Goal: Transaction & Acquisition: Obtain resource

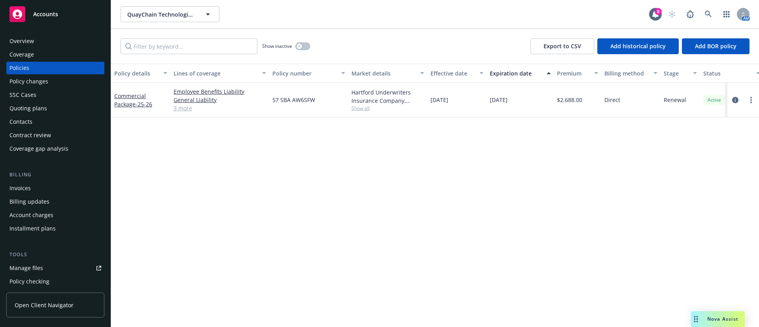
click at [22, 45] on div "Overview" at bounding box center [21, 41] width 25 height 13
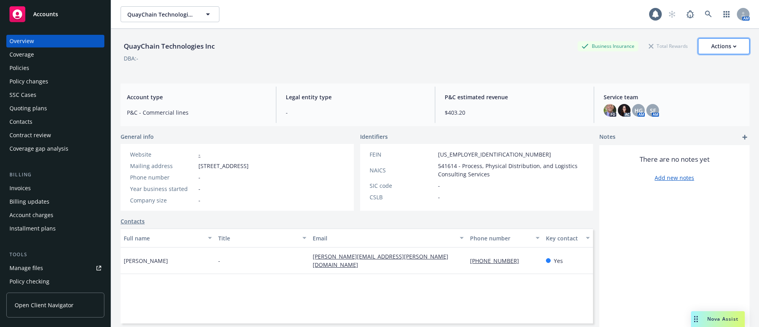
click at [732, 48] on button "Actions" at bounding box center [723, 46] width 51 height 16
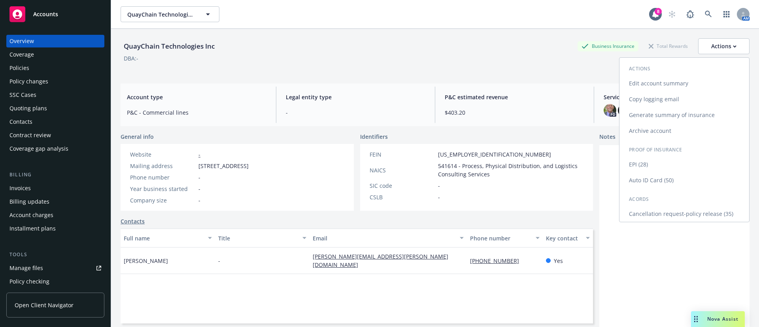
click at [678, 214] on link "Cancellation request-policy release (35)" at bounding box center [685, 214] width 130 height 16
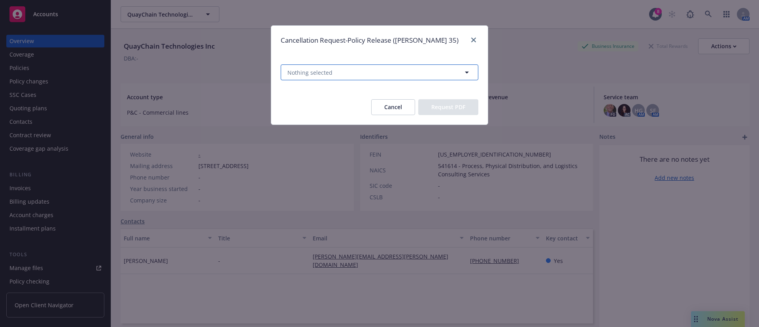
click at [350, 76] on button "Nothing selected" at bounding box center [380, 72] width 198 height 16
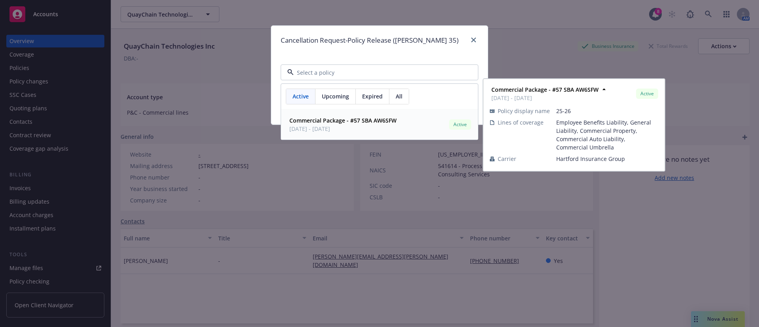
click at [360, 122] on strong "Commercial Package - #57 SBA AW6SFW" at bounding box center [343, 121] width 107 height 8
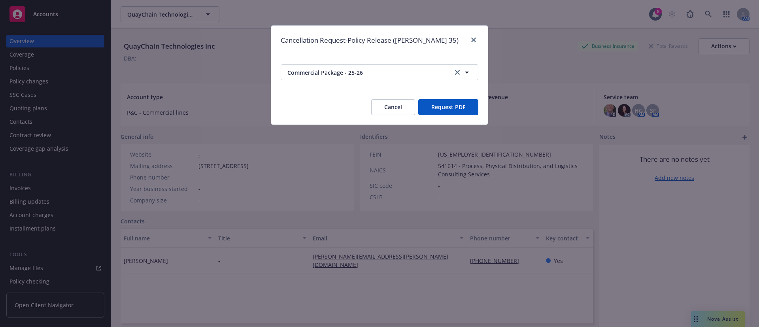
click at [455, 104] on button "Request PDF" at bounding box center [448, 107] width 60 height 16
click at [475, 36] on link "close" at bounding box center [473, 39] width 9 height 9
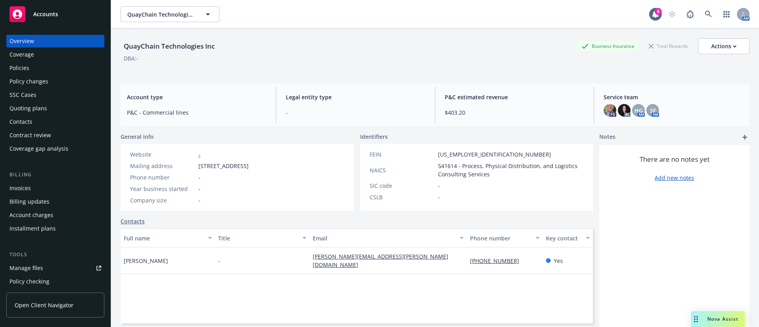
click at [81, 67] on div "Policies" at bounding box center [55, 68] width 92 height 13
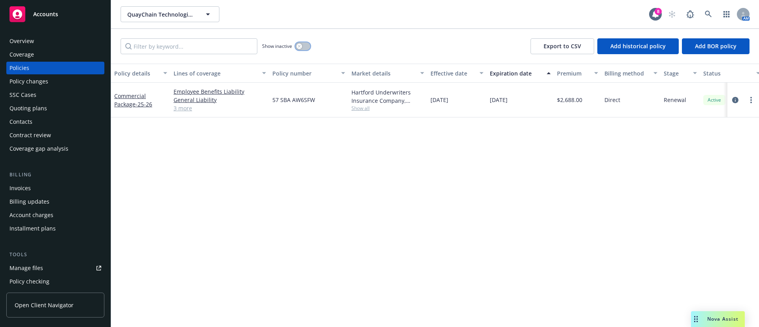
click at [307, 47] on button "button" at bounding box center [302, 46] width 15 height 8
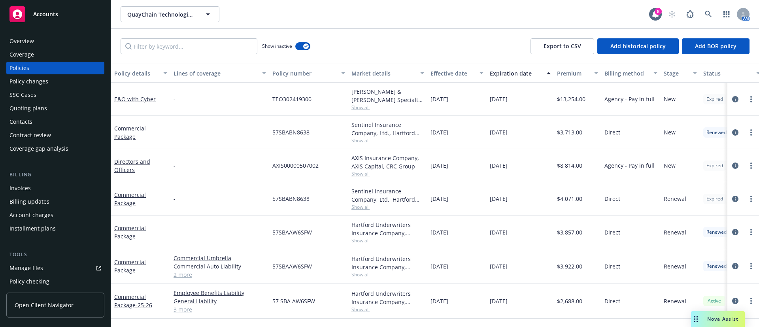
click at [518, 73] on div "Expiration date" at bounding box center [516, 73] width 52 height 8
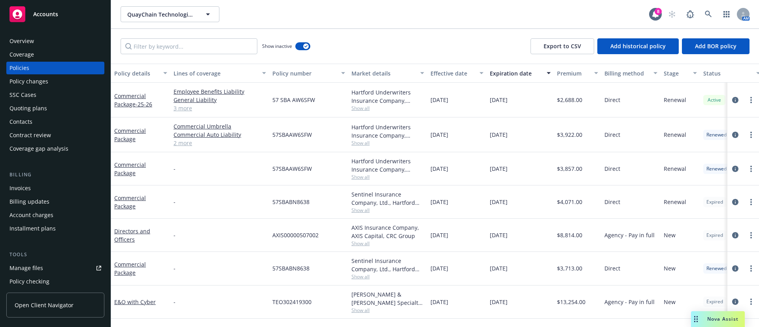
click at [30, 122] on div "Contacts" at bounding box center [20, 121] width 23 height 13
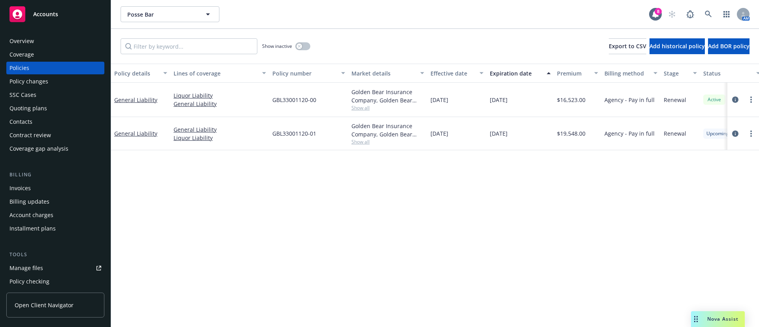
click at [19, 118] on div "Contacts" at bounding box center [20, 121] width 23 height 13
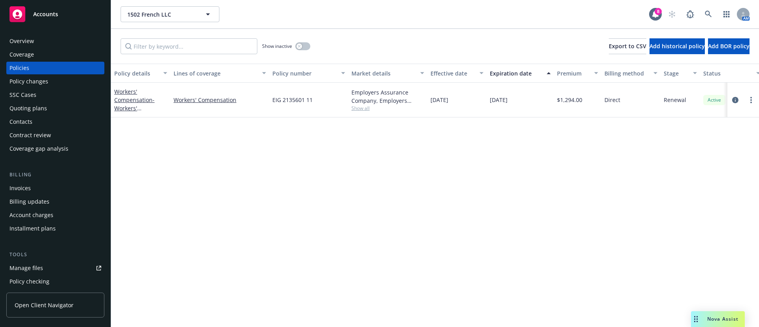
click at [42, 118] on div "Contacts" at bounding box center [55, 121] width 92 height 13
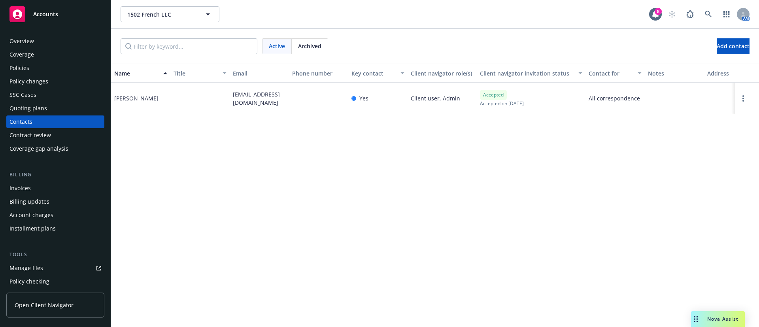
click at [238, 92] on span "pallenhb@gmail.com" at bounding box center [259, 98] width 53 height 17
click at [239, 92] on span "pallenhb@gmail.com" at bounding box center [259, 98] width 53 height 17
copy span "pallenhb@gmail.com"
click at [40, 71] on div "Policies" at bounding box center [55, 68] width 92 height 13
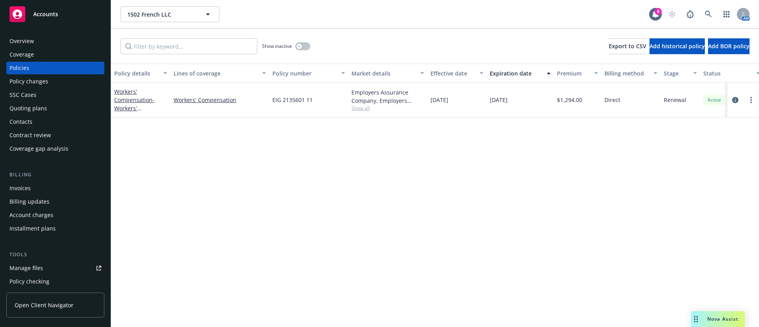
click at [304, 35] on div "Show inactive Export to CSV Add historical policy Add BOR policy" at bounding box center [435, 46] width 648 height 35
click at [301, 40] on div "Show inactive" at bounding box center [286, 46] width 48 height 16
drag, startPoint x: 113, startPoint y: 87, endPoint x: 163, endPoint y: 101, distance: 51.6
click at [163, 101] on div "Workers' Compensation - Workers' Compensation" at bounding box center [140, 100] width 59 height 35
copy link "Workers' Compensation -"
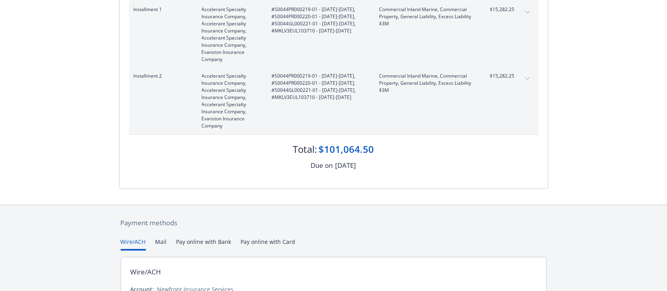
scroll to position [291, 0]
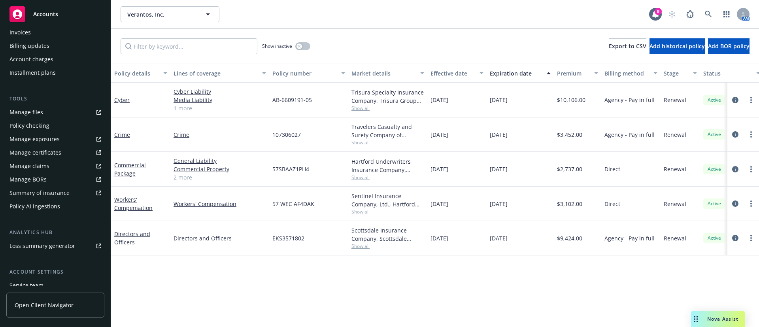
scroll to position [97, 0]
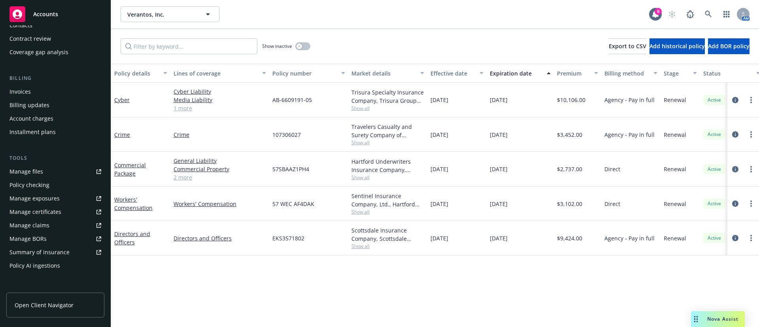
click at [52, 251] on div "Summary of insurance" at bounding box center [39, 252] width 60 height 13
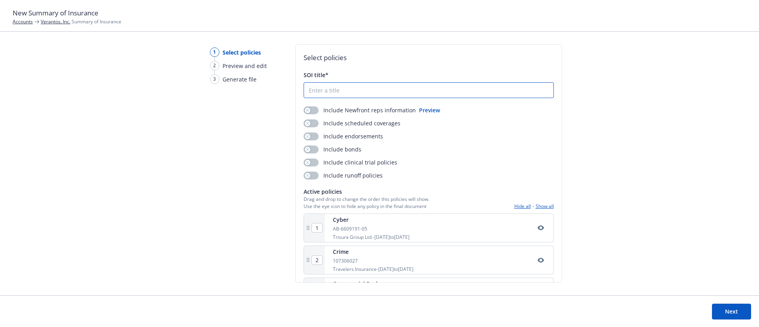
click at [358, 91] on input "SOI title*" at bounding box center [429, 90] width 250 height 15
drag, startPoint x: 328, startPoint y: 91, endPoint x: 223, endPoint y: 92, distance: 105.6
click at [223, 92] on div "1 Select policies 2 Preview and edit 3 Generate file Select policies SOI title*…" at bounding box center [379, 169] width 759 height 251
drag, startPoint x: 313, startPoint y: 89, endPoint x: 326, endPoint y: 98, distance: 15.5
click at [314, 89] on input "25 Summary of Insurance" at bounding box center [429, 90] width 250 height 15
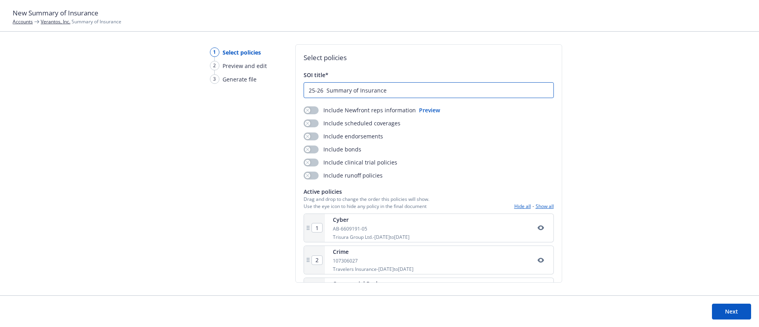
type input "25-26 Summary of Insurance"
click at [257, 176] on div "1 Select policies 2 Preview and edit 3 Generate file" at bounding box center [235, 169] width 76 height 251
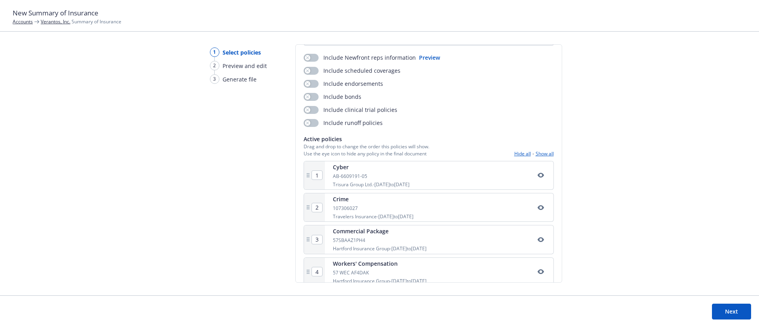
scroll to position [97, 0]
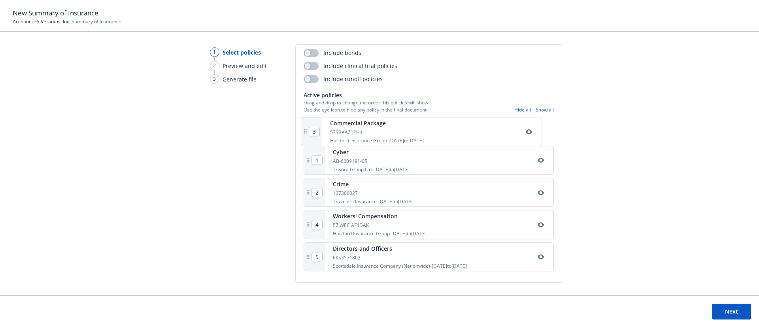
drag, startPoint x: 366, startPoint y: 203, endPoint x: 364, endPoint y: 136, distance: 66.9
click at [364, 136] on div "1 Cyber AB-6609191-05 Trisura Group Ltd. - 02/12/2025 to 02/12/2026 2 Crime 107…" at bounding box center [429, 195] width 250 height 157
type input "2"
type input "3"
type input "1"
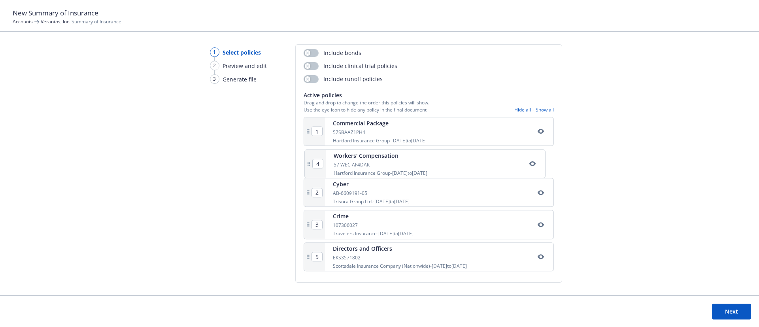
drag, startPoint x: 396, startPoint y: 228, endPoint x: 401, endPoint y: 154, distance: 74.1
click at [401, 154] on div "1 Commercial Package 57SBAAZ1PH4 Hartford Insurance Group - 02/12/2025 to 02/12…" at bounding box center [429, 195] width 250 height 157
type input "2"
type input "3"
type input "4"
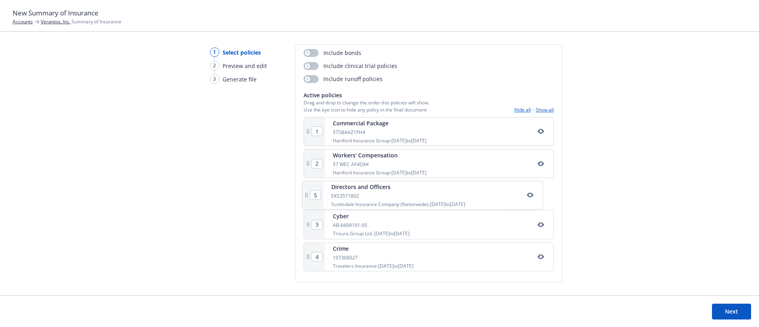
drag, startPoint x: 406, startPoint y: 267, endPoint x: 405, endPoint y: 203, distance: 64.1
click at [405, 203] on div "1 Commercial Package 57SBAAZ1PH4 Hartford Insurance Group - 02/12/2025 to 02/12…" at bounding box center [429, 195] width 250 height 157
type input "3"
type input "4"
type input "5"
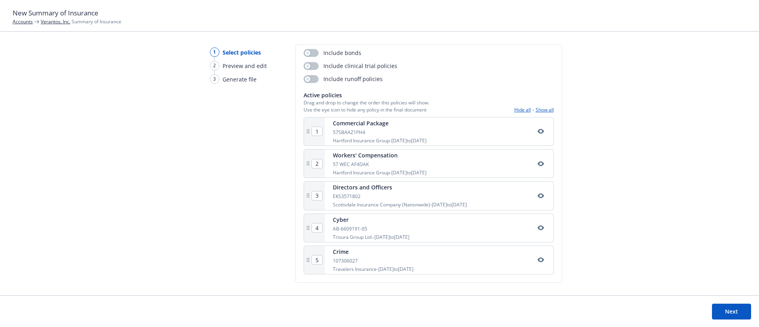
click at [736, 308] on button "Next" at bounding box center [731, 312] width 39 height 16
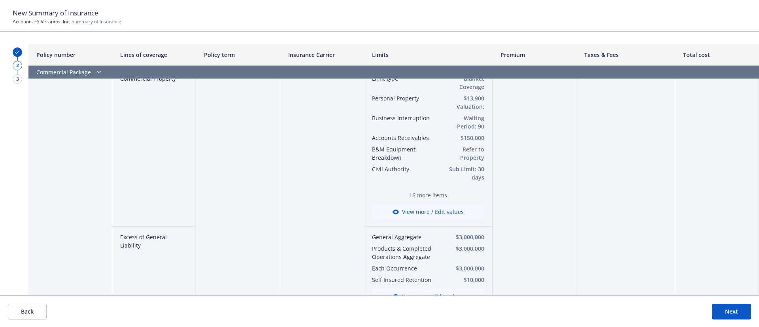
scroll to position [119, 0]
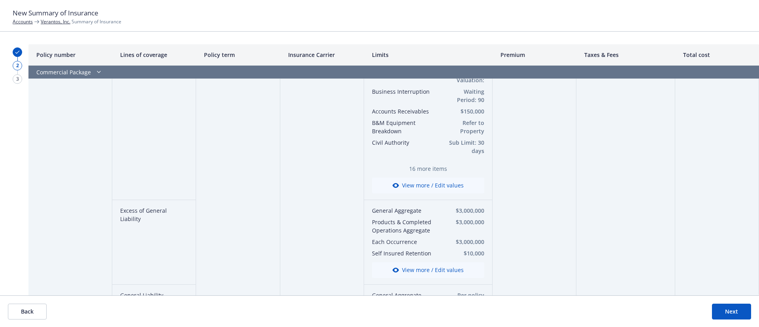
click at [441, 186] on button "View more / Edit values" at bounding box center [428, 186] width 112 height 16
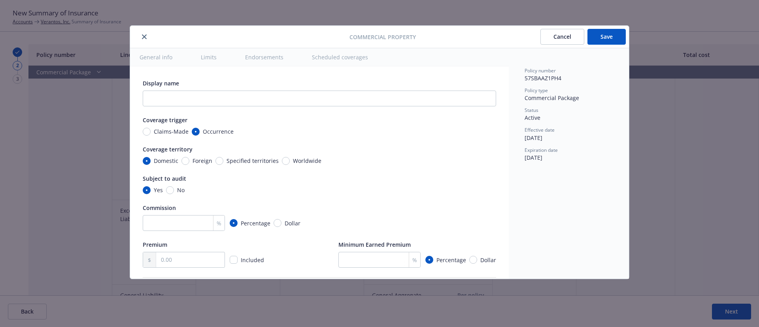
type textarea "x"
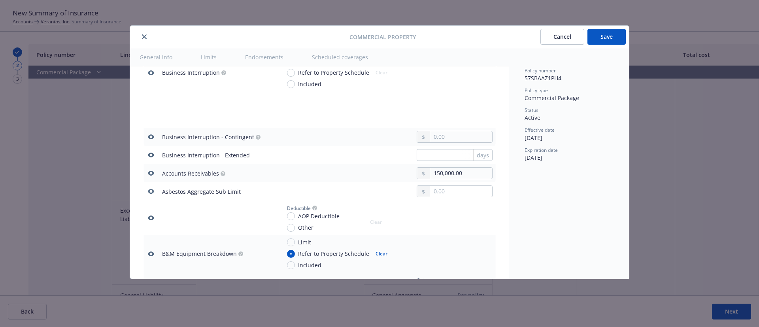
scroll to position [517, 0]
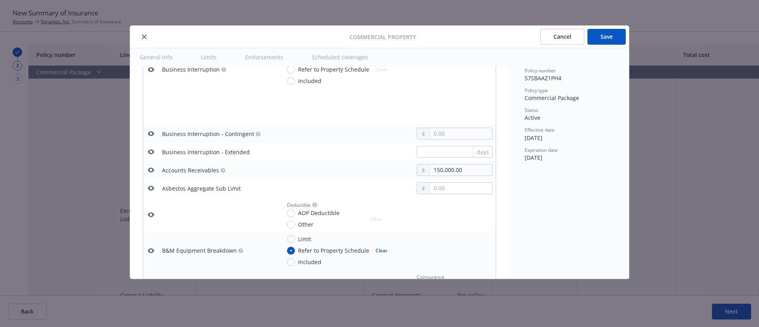
click at [550, 35] on button "Cancel" at bounding box center [563, 37] width 44 height 16
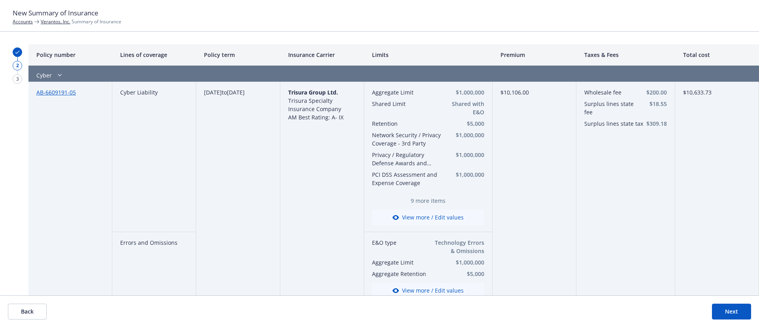
scroll to position [641, 0]
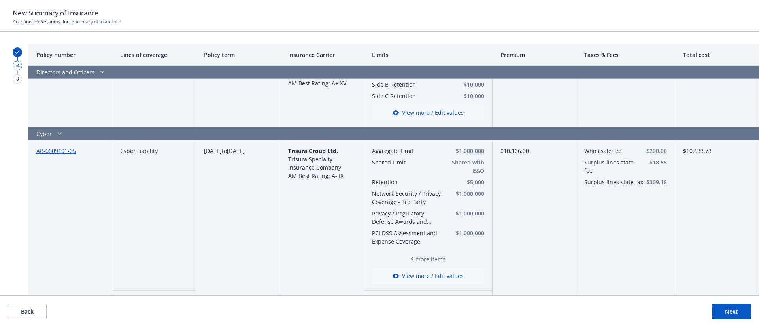
click at [744, 312] on button "Next" at bounding box center [731, 312] width 39 height 16
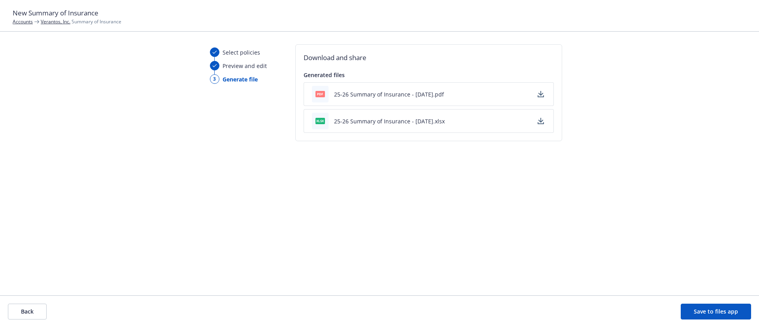
click at [543, 93] on button "button" at bounding box center [540, 93] width 9 height 9
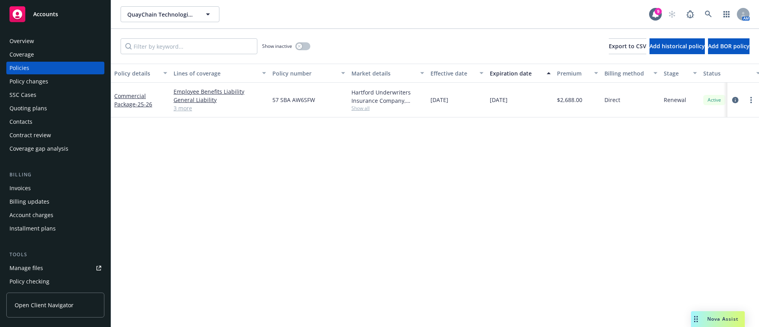
click at [30, 37] on div "Overview" at bounding box center [21, 41] width 25 height 13
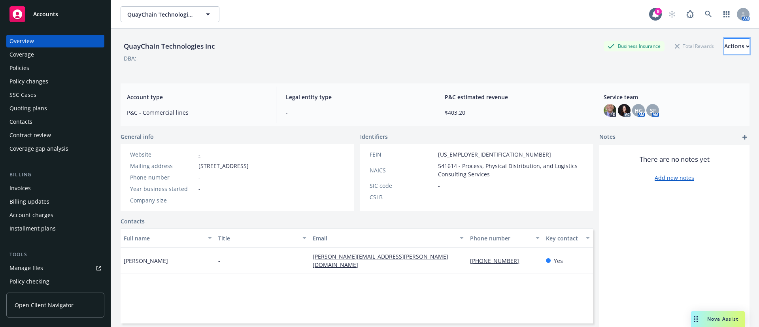
click at [725, 48] on div "Actions" at bounding box center [737, 46] width 25 height 15
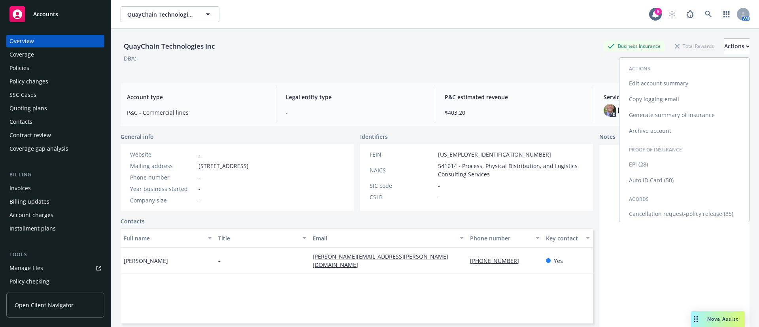
click at [698, 210] on link "Cancellation request-policy release (35)" at bounding box center [685, 214] width 130 height 16
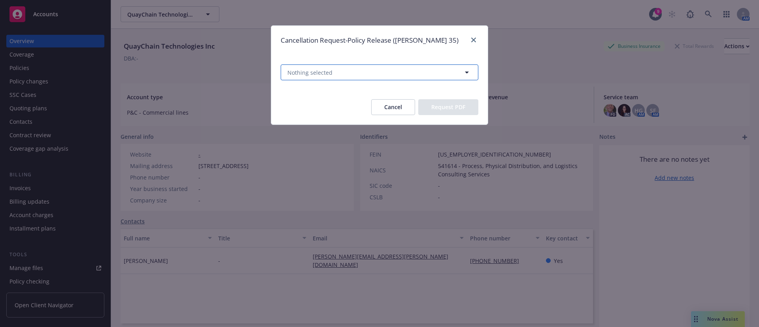
click at [372, 71] on button "Nothing selected" at bounding box center [380, 72] width 198 height 16
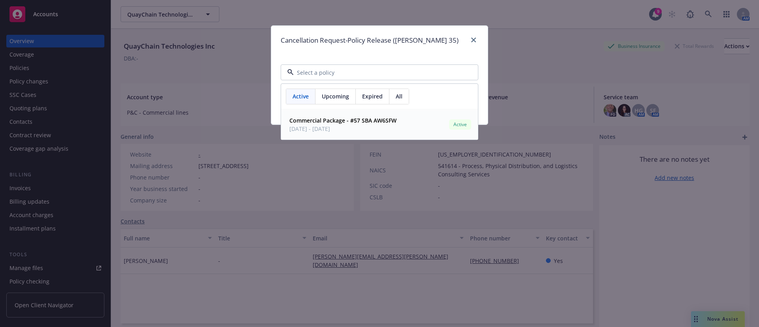
click at [363, 140] on div "Cancellation Request-Policy Release (ACORD 35) Active Upcoming Expired All Comm…" at bounding box center [379, 163] width 759 height 327
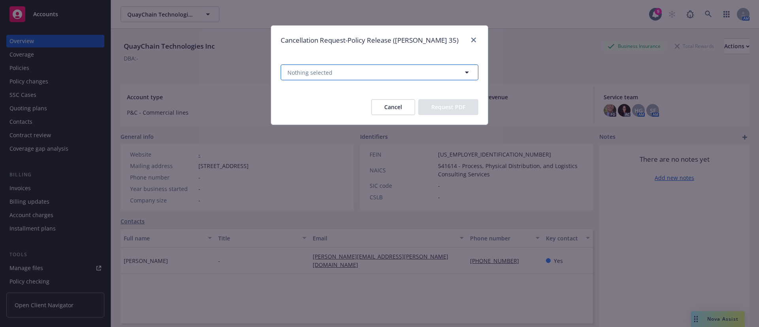
click at [380, 68] on button "Nothing selected" at bounding box center [380, 72] width 198 height 16
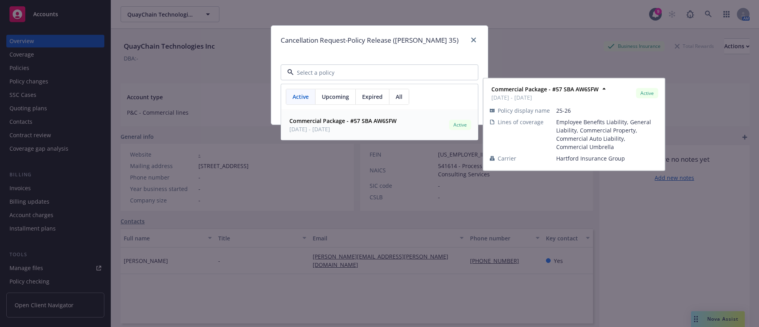
click at [398, 122] on div "Commercial Package - #57 SBA AW6SFW 09/20/2025 - 09/20/2026 Active" at bounding box center [379, 125] width 187 height 20
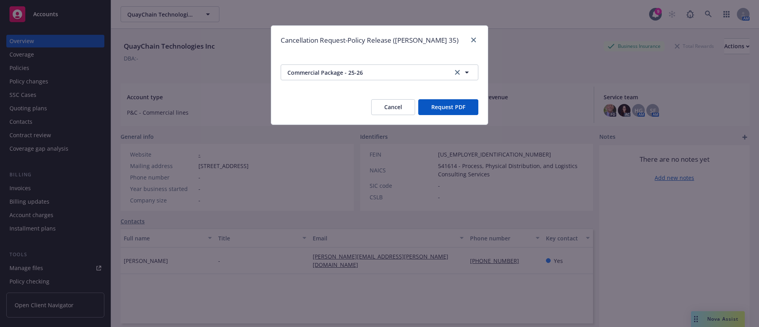
click at [460, 103] on button "Request PDF" at bounding box center [448, 107] width 60 height 16
click at [401, 108] on button "Cancel" at bounding box center [393, 107] width 44 height 16
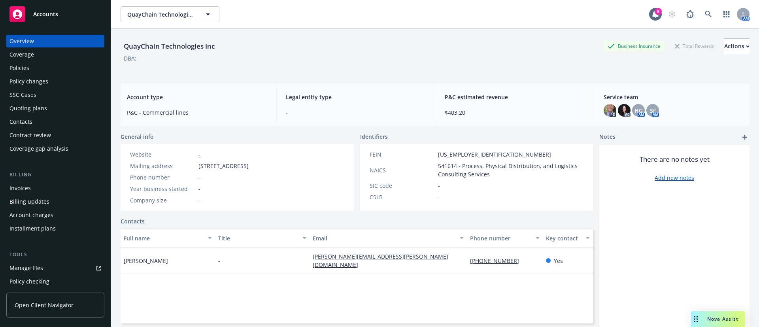
click at [36, 121] on div "Contacts" at bounding box center [55, 121] width 92 height 13
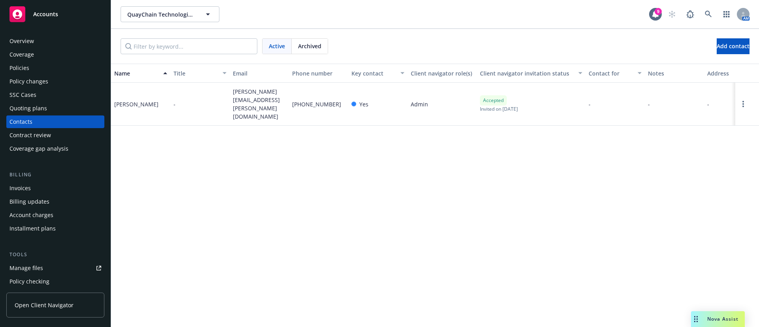
click at [264, 96] on span "andrew.scott@quaychain.com" at bounding box center [259, 103] width 53 height 33
copy span "andrew.scott@quaychain.com"
click at [128, 100] on div "Andrew Scott" at bounding box center [136, 104] width 44 height 8
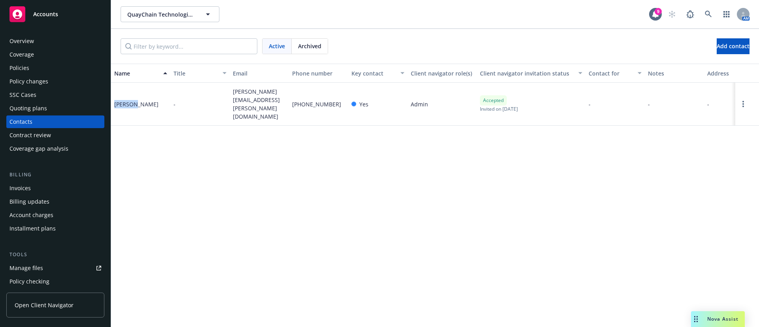
click at [128, 100] on div "Andrew Scott" at bounding box center [136, 104] width 44 height 8
copy div "Andrew Scott"
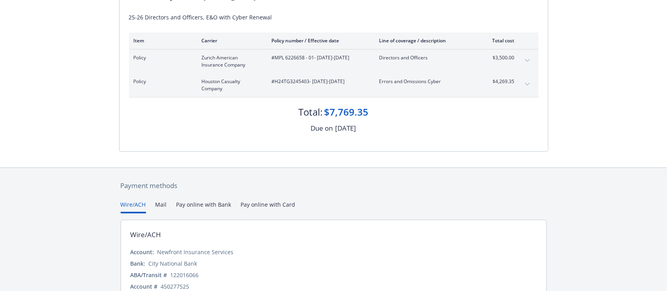
scroll to position [105, 0]
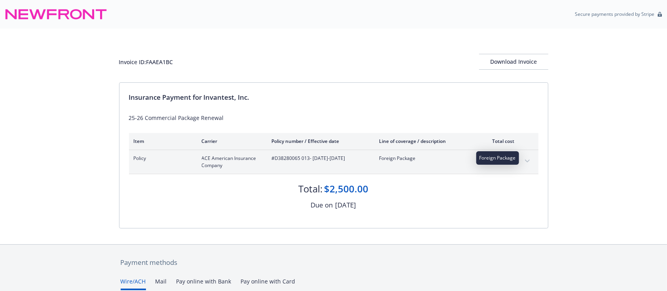
click at [387, 155] on span "Foreign Package" at bounding box center [425, 158] width 93 height 7
click at [420, 160] on span "Foreign Package" at bounding box center [425, 158] width 93 height 7
drag, startPoint x: 401, startPoint y: 156, endPoint x: 364, endPoint y: 161, distance: 37.4
click at [364, 161] on div "Policy ACE American Insurance Company #D38280065 013 - 09/23/2025-09/23/2026 Fo…" at bounding box center [324, 162] width 381 height 14
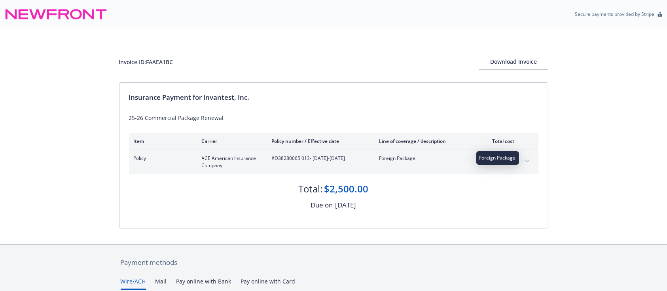
copy div "Foreign Package"
